Goal: Task Accomplishment & Management: Complete application form

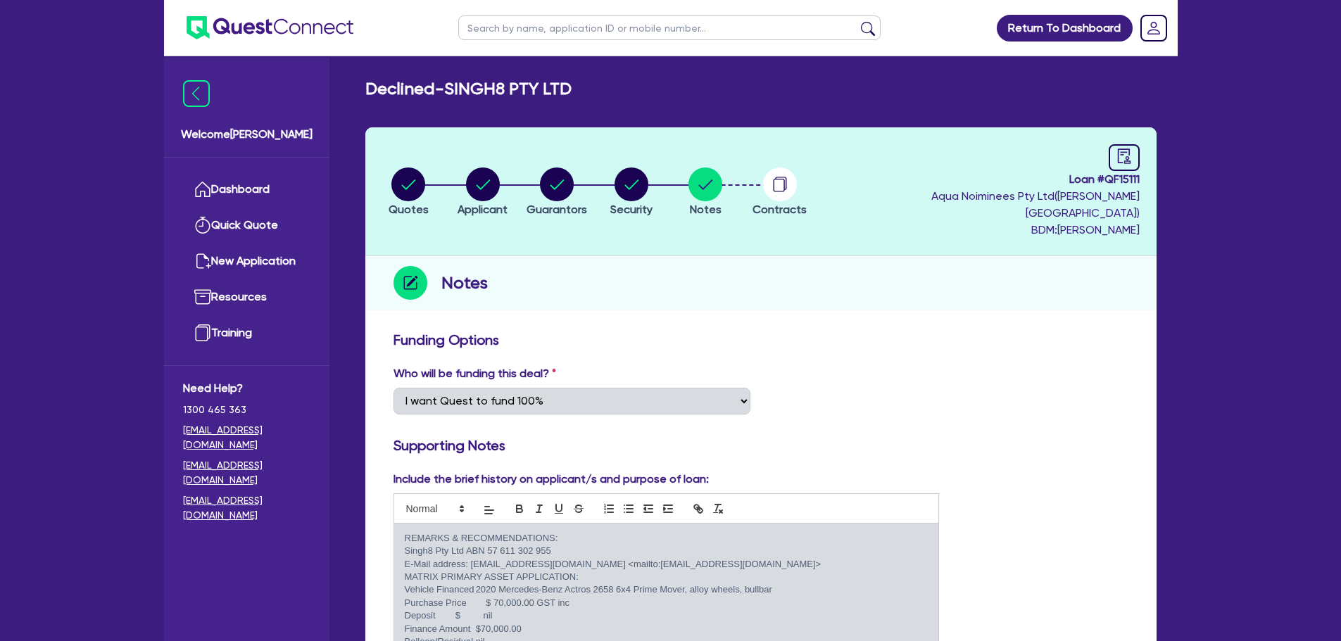
select select "Quest Finance - Own Book"
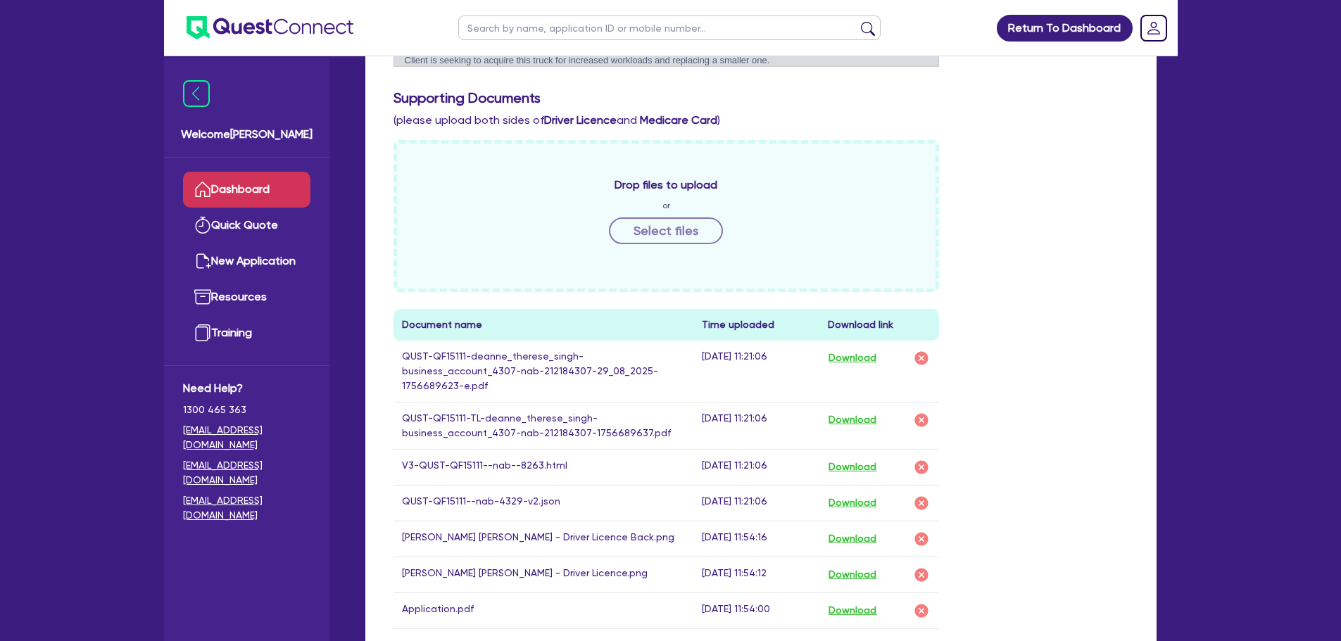
scroll to position [296, 0]
click at [236, 177] on link "Dashboard" at bounding box center [246, 190] width 127 height 36
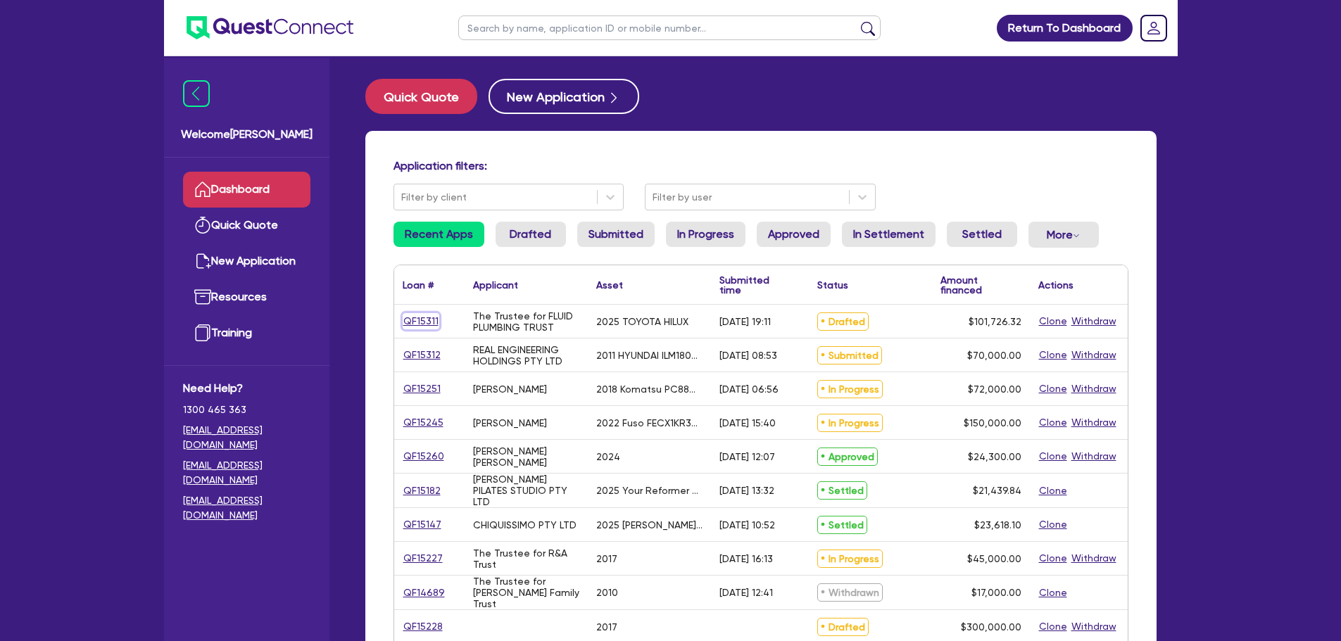
click at [424, 316] on link "QF15311" at bounding box center [421, 321] width 37 height 16
select select "CARS_AND_LIGHT_TRUCKS"
select select "PASSENGER_VEHICLES"
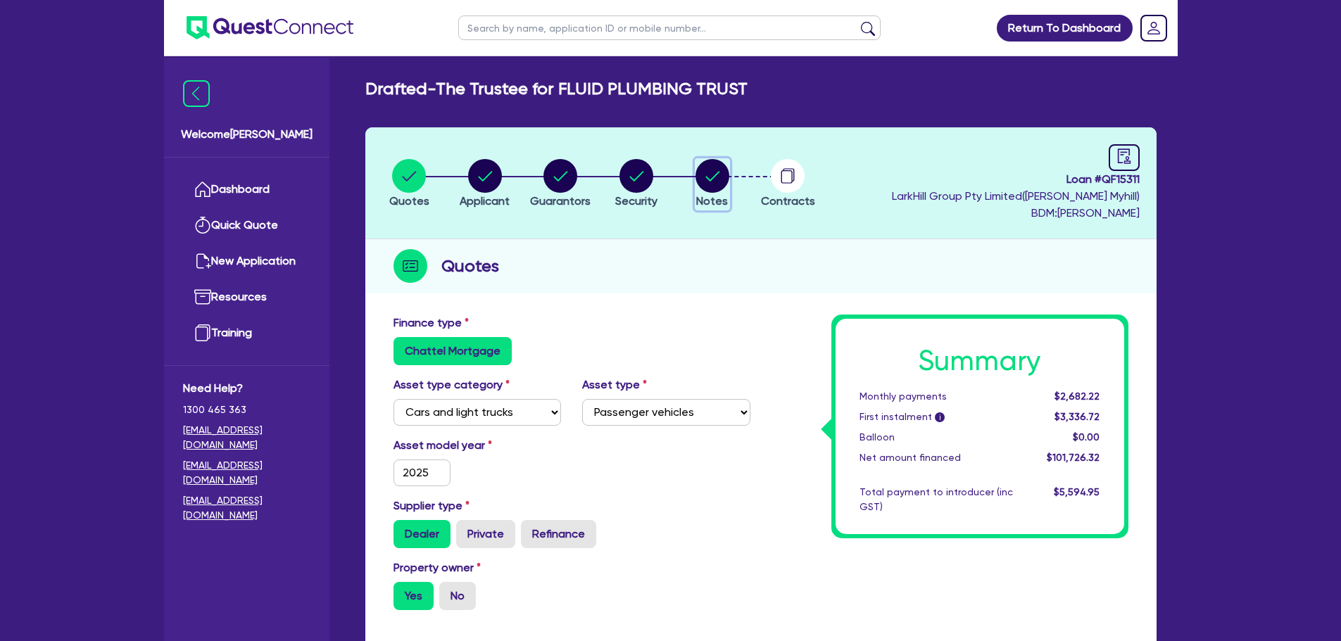
click at [711, 170] on circle "button" at bounding box center [712, 176] width 34 height 34
select select "Quest Finance - Own Book"
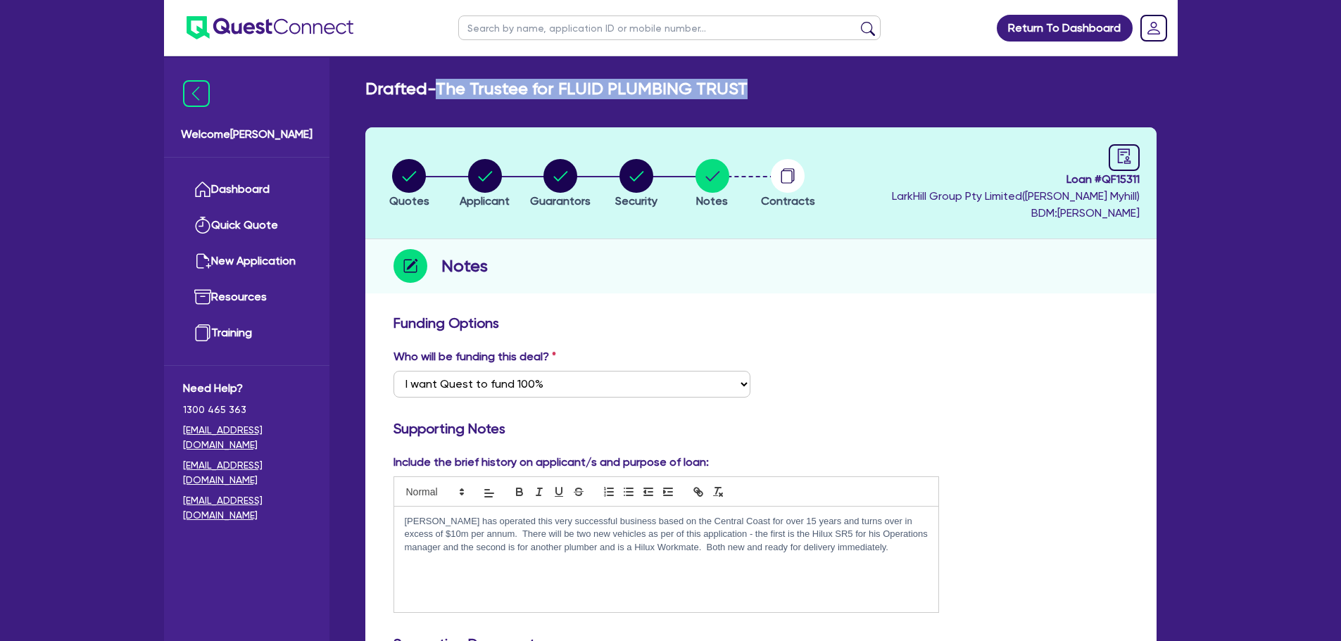
drag, startPoint x: 755, startPoint y: 89, endPoint x: 441, endPoint y: 87, distance: 314.6
click at [441, 87] on div "Drafted - The Trustee for FLUID PLUMBING TRUST" at bounding box center [761, 89] width 812 height 20
copy h2 "The Trustee for FLUID PLUMBING TRUST"
